Goal: Task Accomplishment & Management: Manage account settings

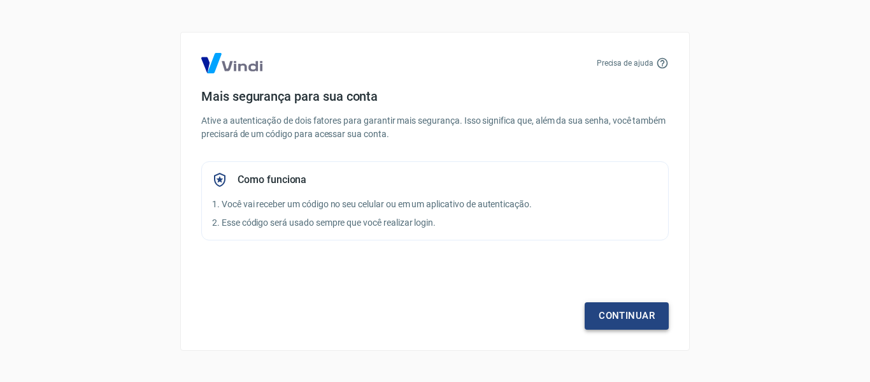
click at [624, 315] on link "Continuar" at bounding box center [627, 315] width 84 height 27
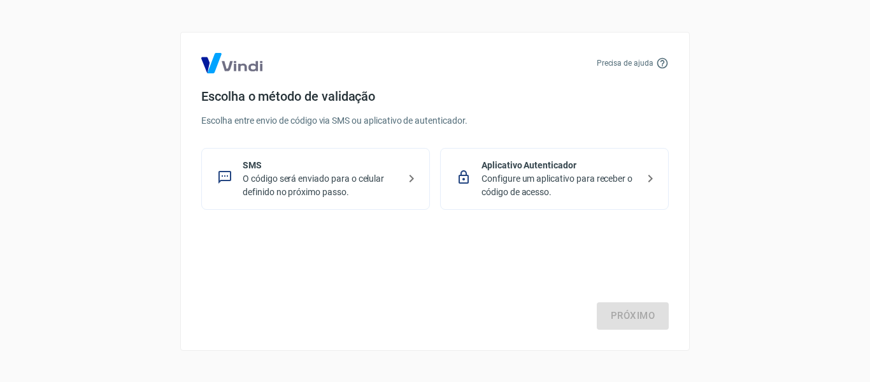
click at [319, 181] on p "O código será enviado para o celular definido no próximo passo." at bounding box center [321, 185] width 156 height 27
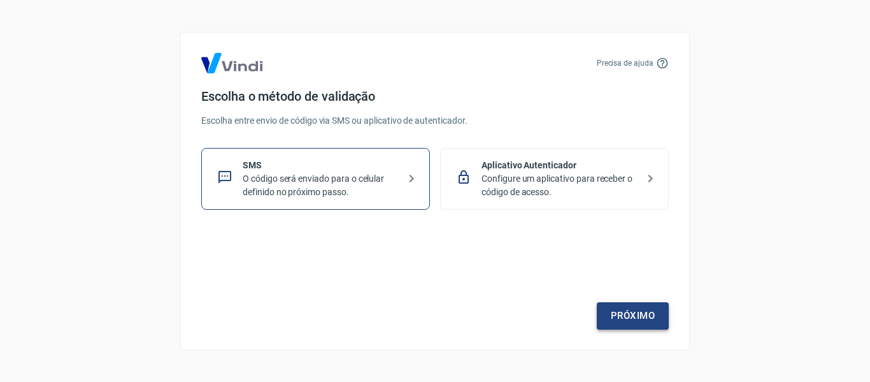
click at [660, 312] on link "Próximo" at bounding box center [633, 315] width 72 height 27
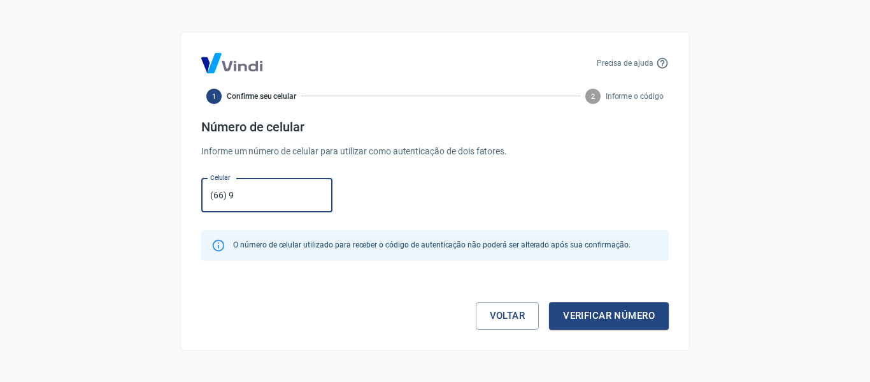
type input "[PHONE_NUMBER]"
click at [637, 320] on button "Verificar número" at bounding box center [609, 315] width 120 height 27
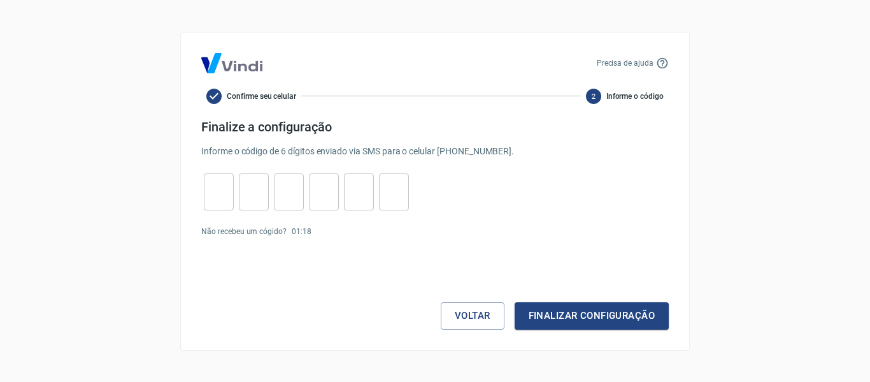
click at [213, 203] on input "tel" at bounding box center [219, 191] width 30 height 27
type input "2"
type input "8"
type input "0"
type input "4"
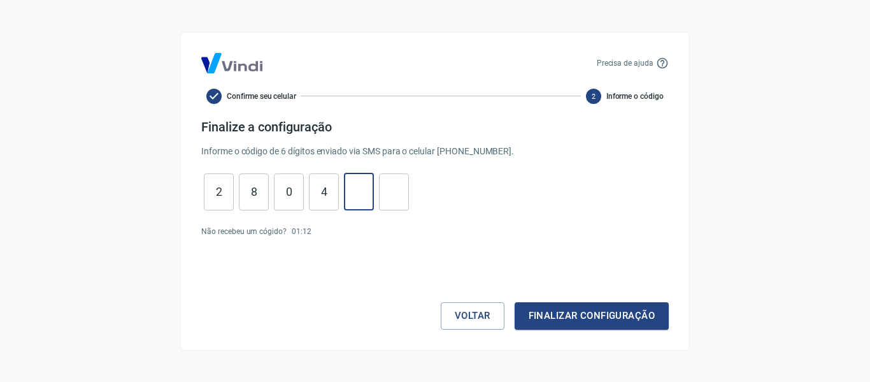
type input "3"
type input "1"
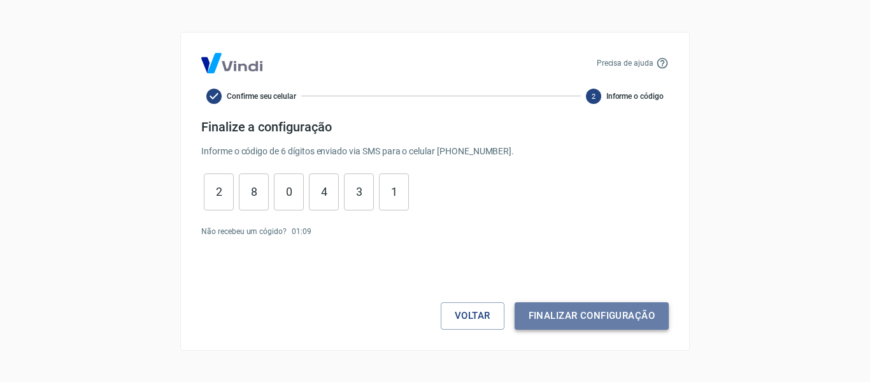
click at [637, 306] on button "Finalizar configuração" at bounding box center [592, 315] width 154 height 27
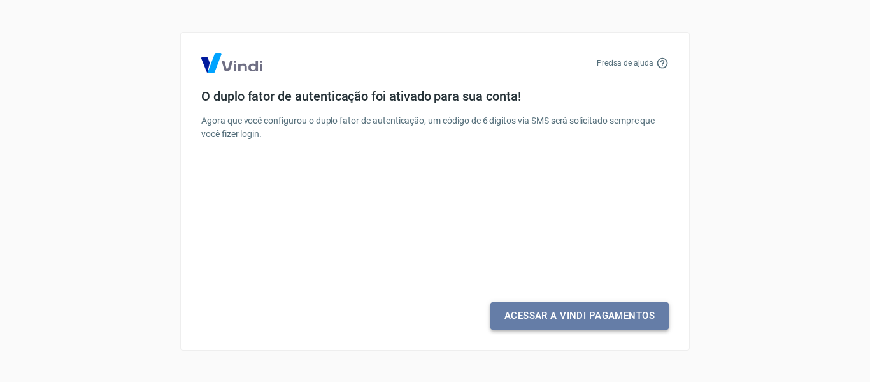
click at [647, 325] on link "Acessar a Vindi Pagamentos" at bounding box center [580, 315] width 178 height 27
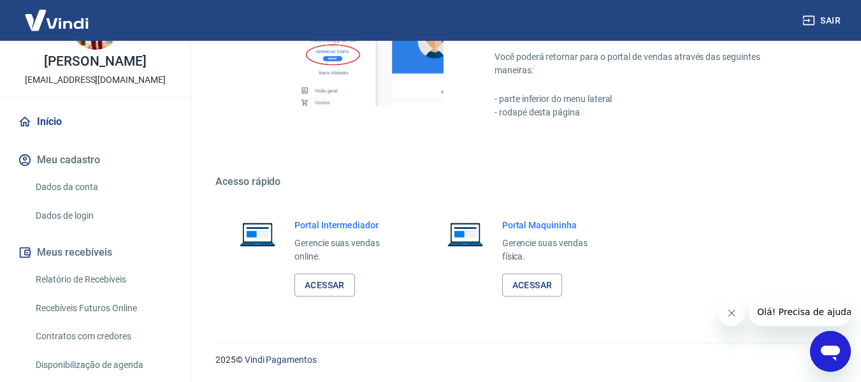
scroll to position [124, 0]
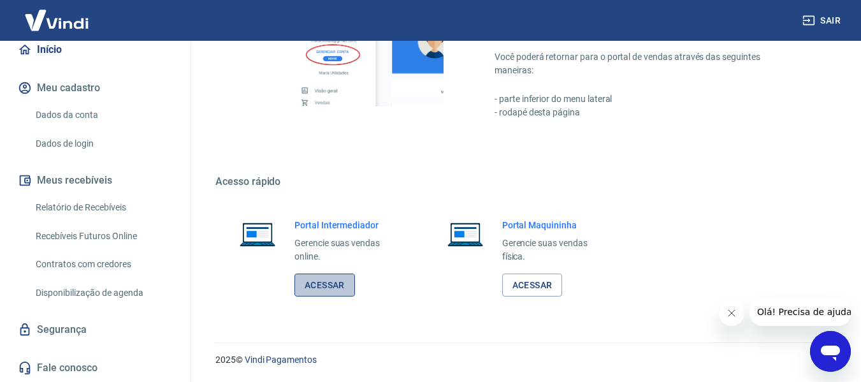
click at [335, 292] on link "Acessar" at bounding box center [324, 285] width 61 height 24
click at [817, 354] on div "Abrir janela de mensagens" at bounding box center [830, 351] width 38 height 38
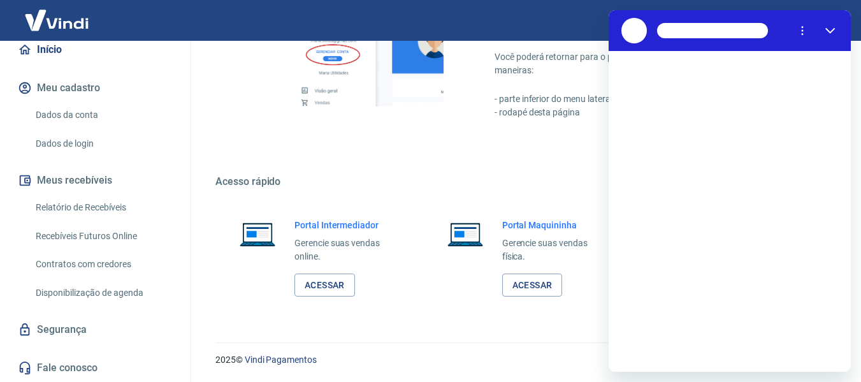
scroll to position [0, 0]
